Goal: Transaction & Acquisition: Purchase product/service

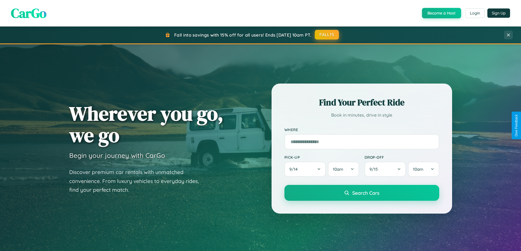
click at [327, 35] on button "FALL15" at bounding box center [327, 35] width 24 height 10
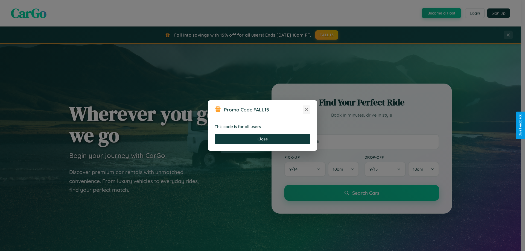
click at [307, 110] on icon at bounding box center [306, 109] width 5 height 5
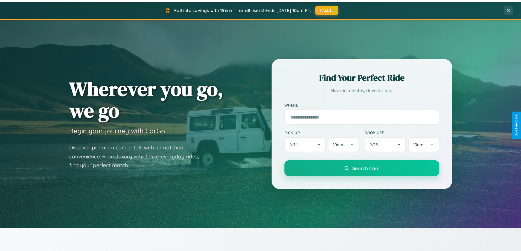
scroll to position [878, 0]
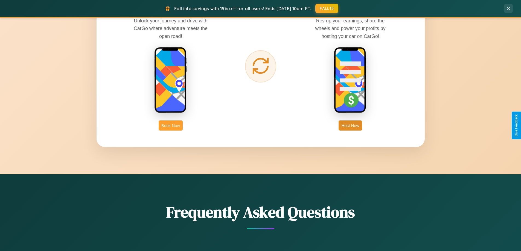
click at [171, 125] on button "Book Now" at bounding box center [171, 126] width 24 height 10
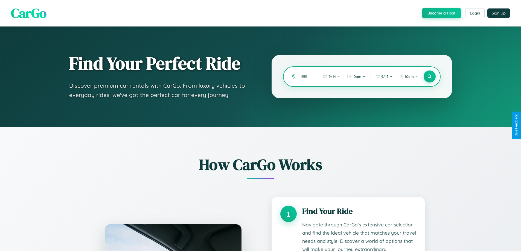
click at [305, 77] on input "text" at bounding box center [305, 77] width 14 height 10
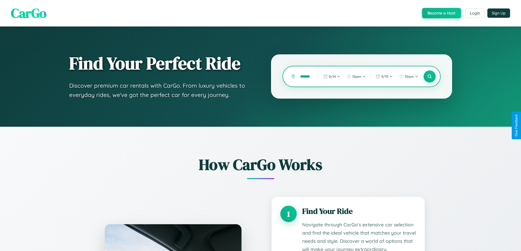
scroll to position [0, 16]
type input "**********"
click at [429, 77] on icon at bounding box center [429, 76] width 5 height 5
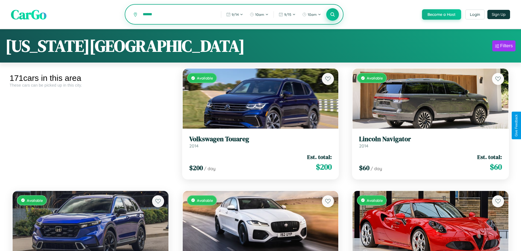
type input "******"
click at [332, 15] on icon at bounding box center [332, 14] width 5 height 5
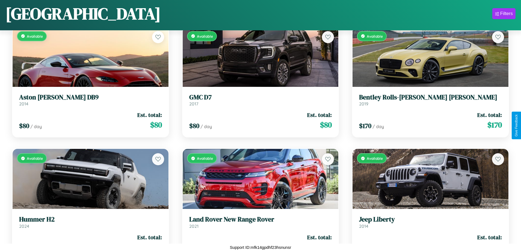
scroll to position [1791, 0]
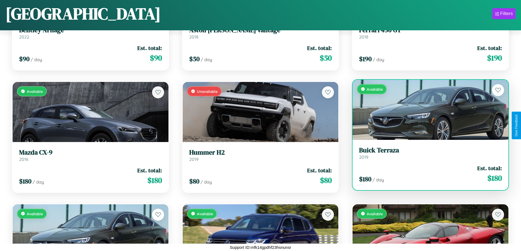
click at [427, 110] on div "Available" at bounding box center [430, 110] width 156 height 60
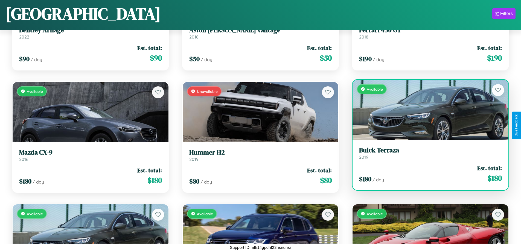
click at [427, 110] on div "Available" at bounding box center [430, 110] width 156 height 60
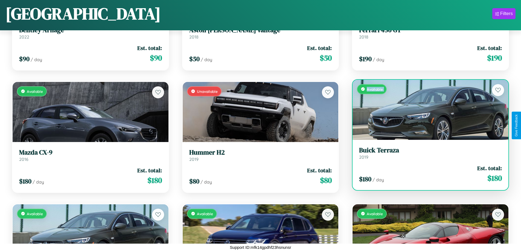
click at [427, 110] on div "Available" at bounding box center [430, 110] width 156 height 60
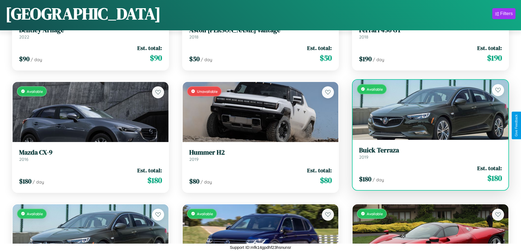
click at [427, 110] on div "Available" at bounding box center [430, 110] width 156 height 60
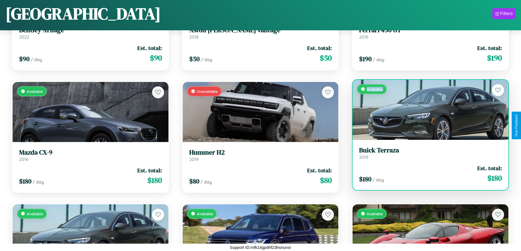
click at [427, 110] on div "Available" at bounding box center [430, 110] width 156 height 60
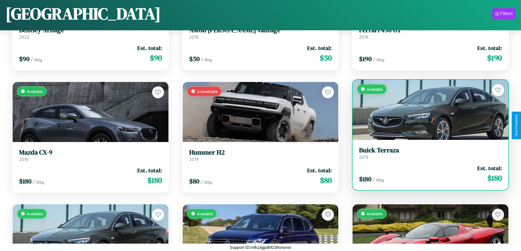
click at [427, 153] on h3 "Buick Terraza" at bounding box center [430, 151] width 143 height 8
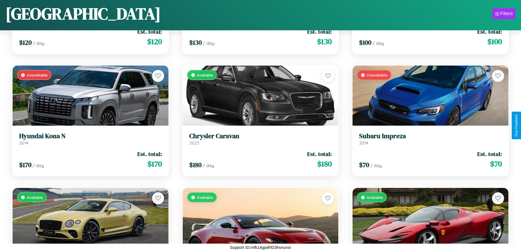
scroll to position [444, 0]
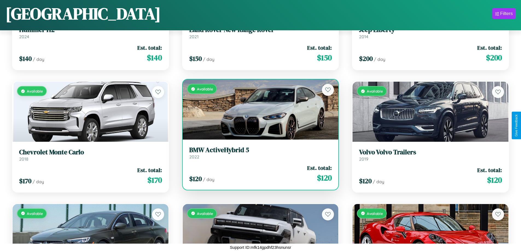
click at [258, 153] on h3 "BMW ActiveHybrid 5" at bounding box center [260, 150] width 143 height 8
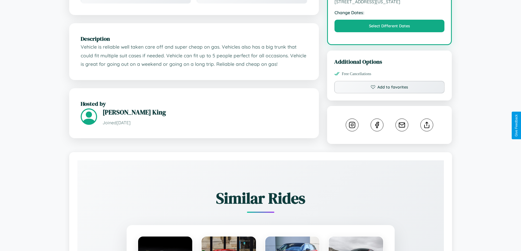
scroll to position [180, 0]
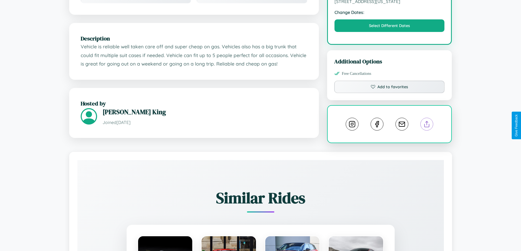
click at [427, 125] on line at bounding box center [427, 123] width 0 height 4
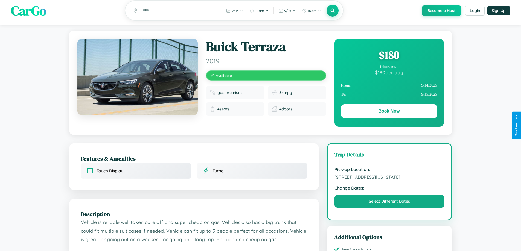
scroll to position [0, 0]
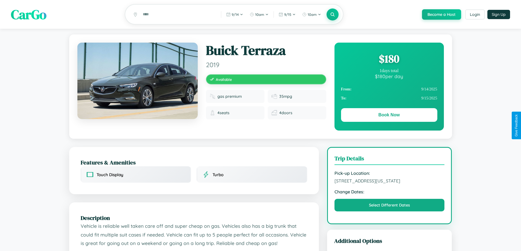
click at [389, 60] on div "$ 180" at bounding box center [389, 58] width 96 height 15
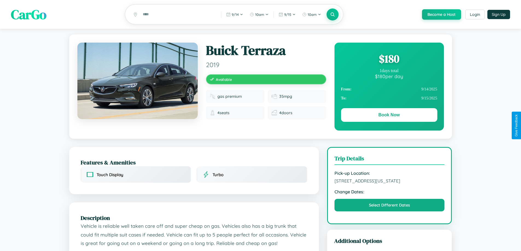
click at [389, 60] on div "$ 180" at bounding box center [389, 58] width 96 height 15
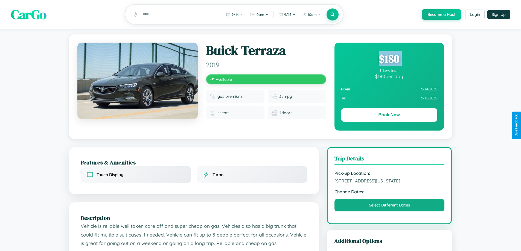
click at [389, 60] on div "$ 180" at bounding box center [389, 58] width 96 height 15
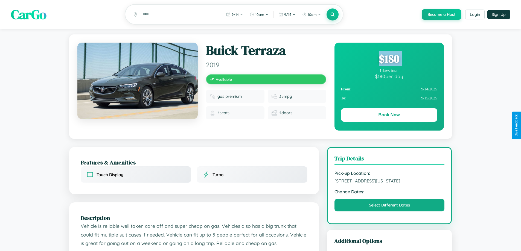
click at [389, 60] on div "$ 180" at bounding box center [389, 58] width 96 height 15
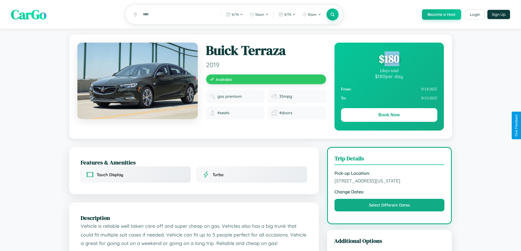
click at [389, 60] on div "$ 180" at bounding box center [389, 58] width 96 height 15
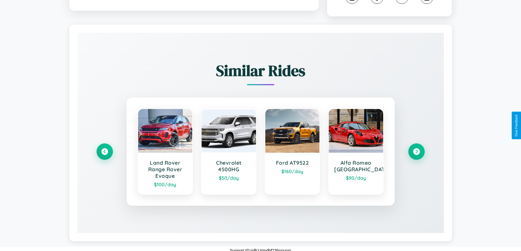
scroll to position [311, 0]
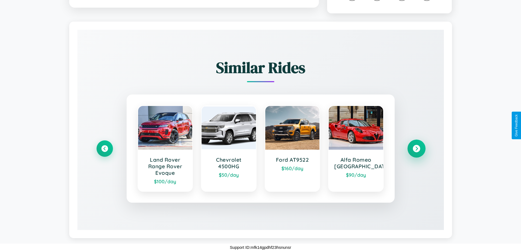
click at [416, 149] on icon at bounding box center [416, 148] width 7 height 7
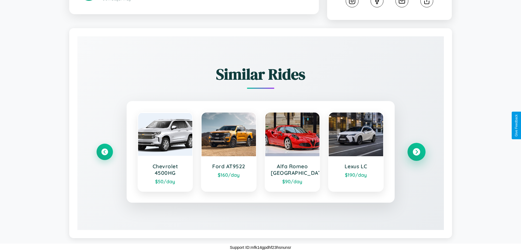
click at [416, 152] on icon at bounding box center [416, 151] width 7 height 7
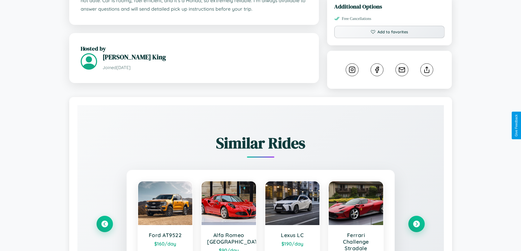
scroll to position [180, 0]
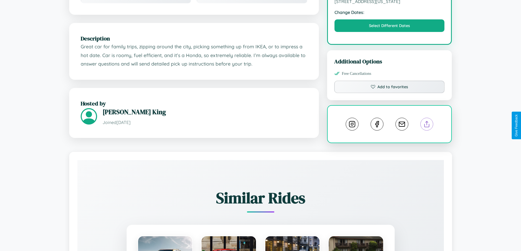
click at [427, 125] on line at bounding box center [427, 123] width 0 height 4
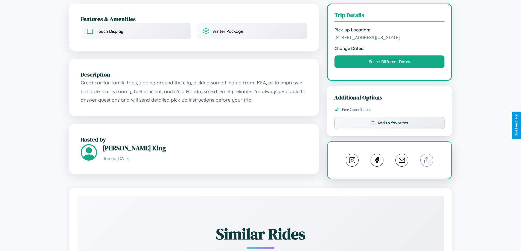
scroll to position [142, 0]
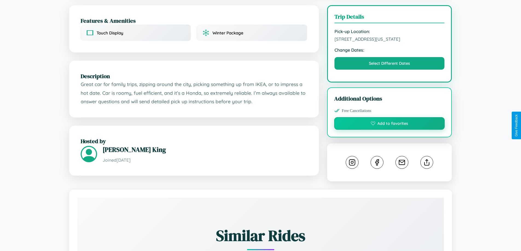
click at [389, 124] on button "Add to favorites" at bounding box center [389, 123] width 111 height 13
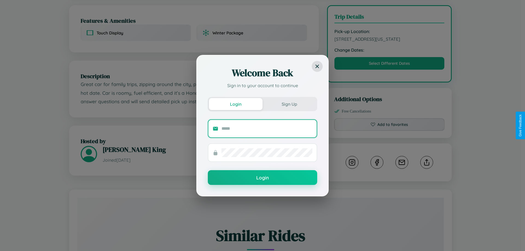
click at [267, 129] on input "text" at bounding box center [266, 128] width 91 height 9
type input "**********"
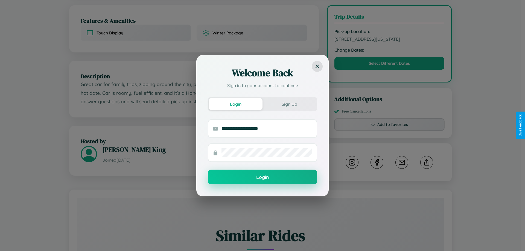
click at [262, 177] on button "Login" at bounding box center [262, 177] width 109 height 15
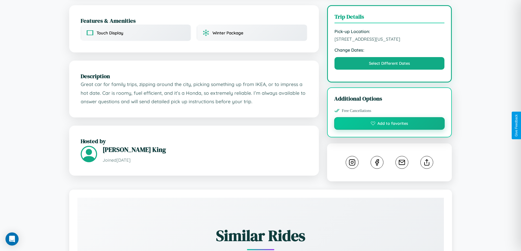
click at [389, 125] on button "Add to favorites" at bounding box center [389, 123] width 111 height 13
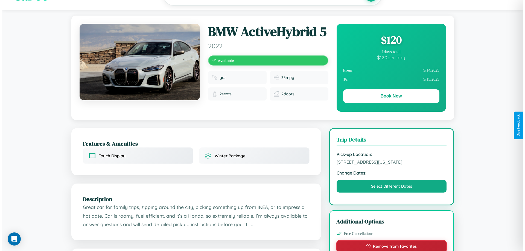
scroll to position [0, 0]
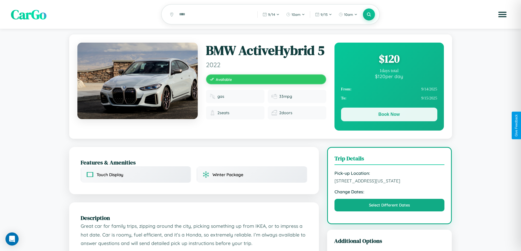
click at [389, 116] on button "Book Now" at bounding box center [389, 115] width 96 height 14
